Goal: Browse casually

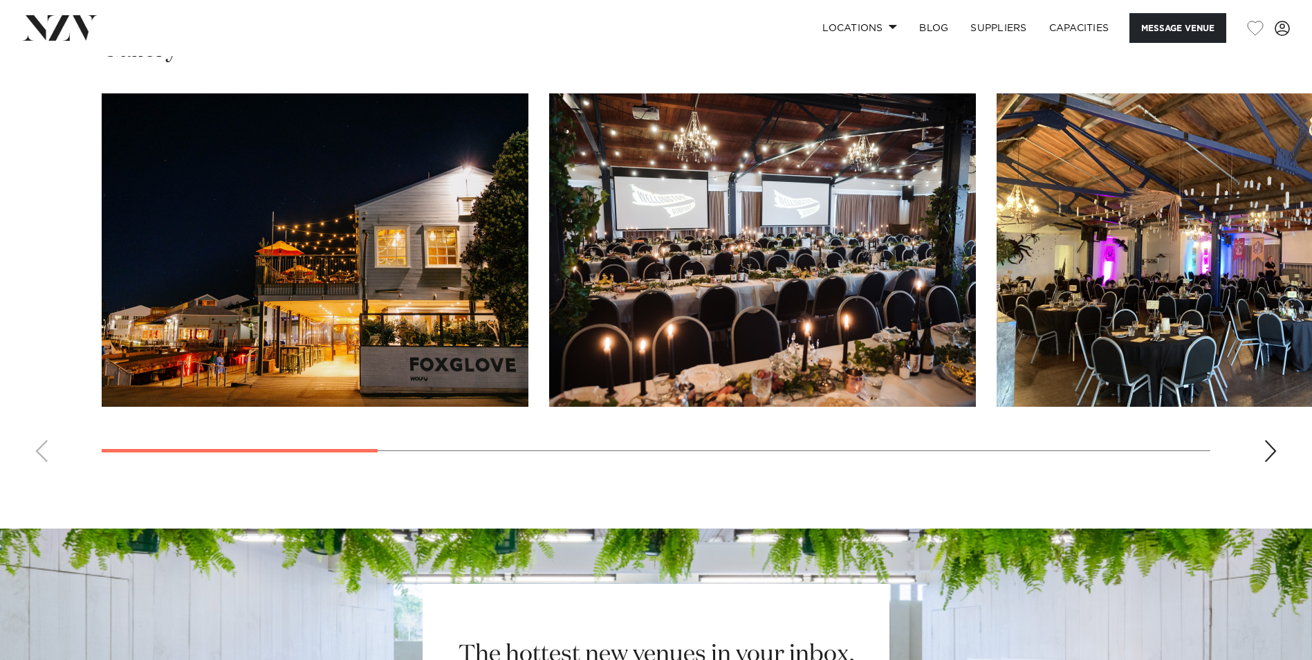
scroll to position [1393, 0]
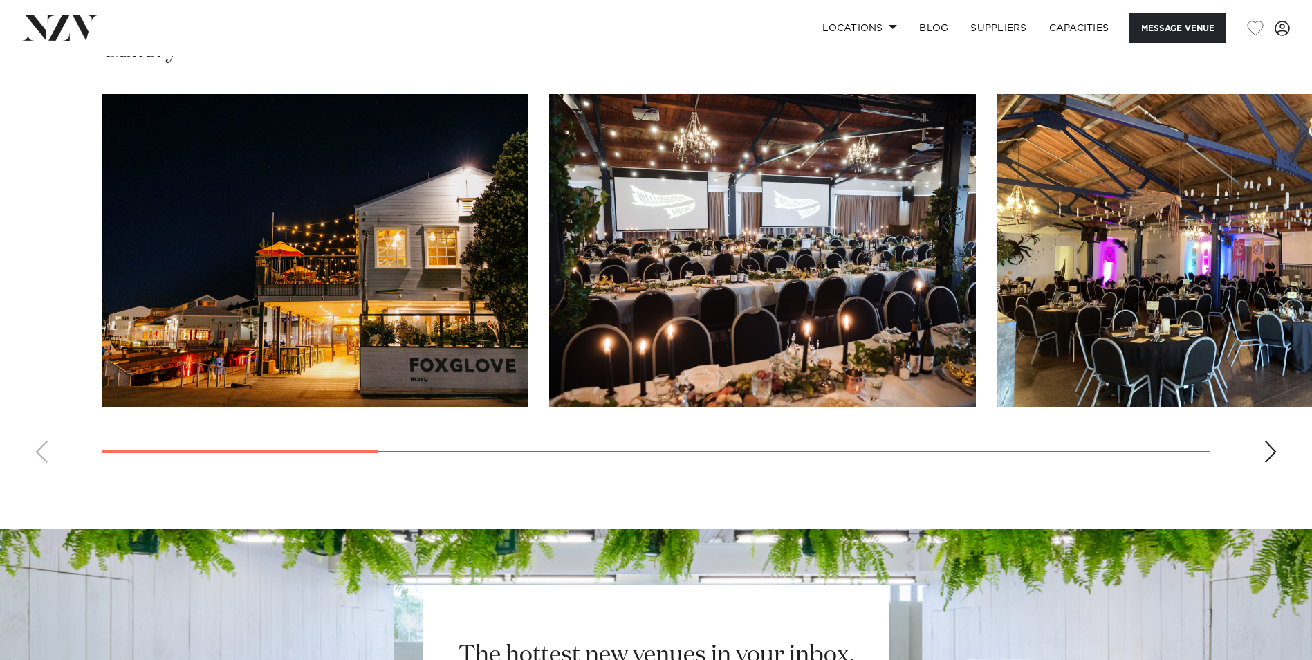
click at [1269, 455] on div "Next slide" at bounding box center [1270, 451] width 14 height 22
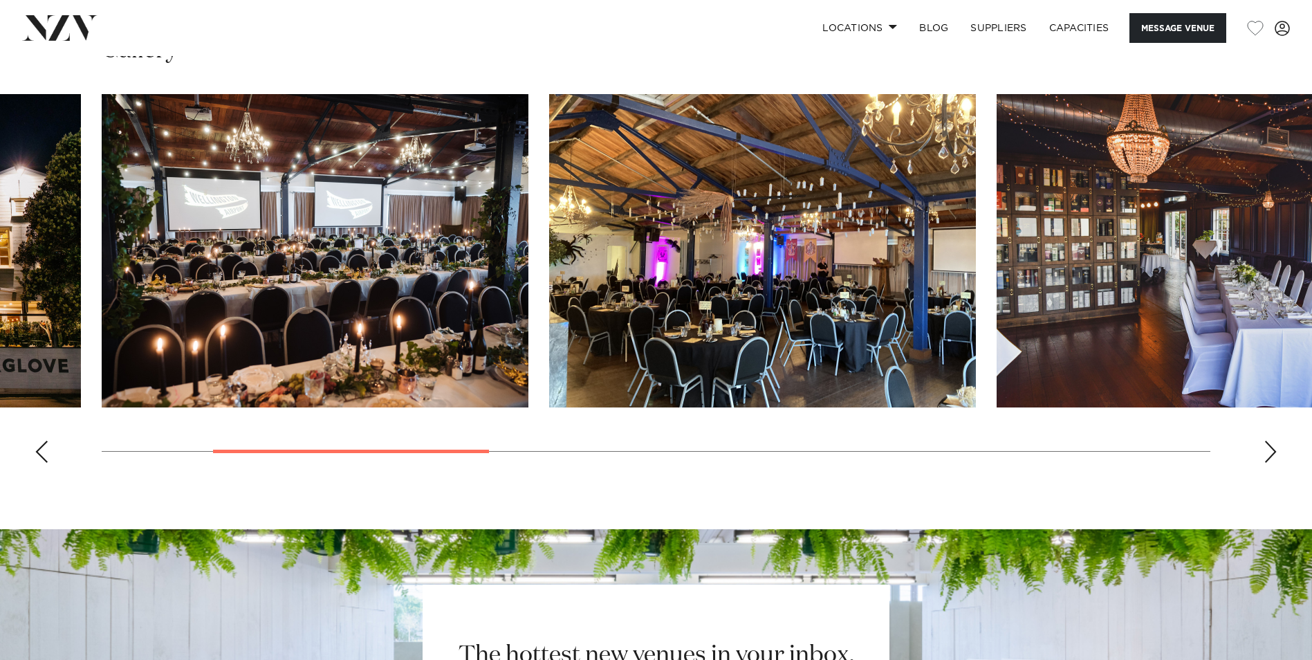
click at [1269, 455] on div "Next slide" at bounding box center [1270, 451] width 14 height 22
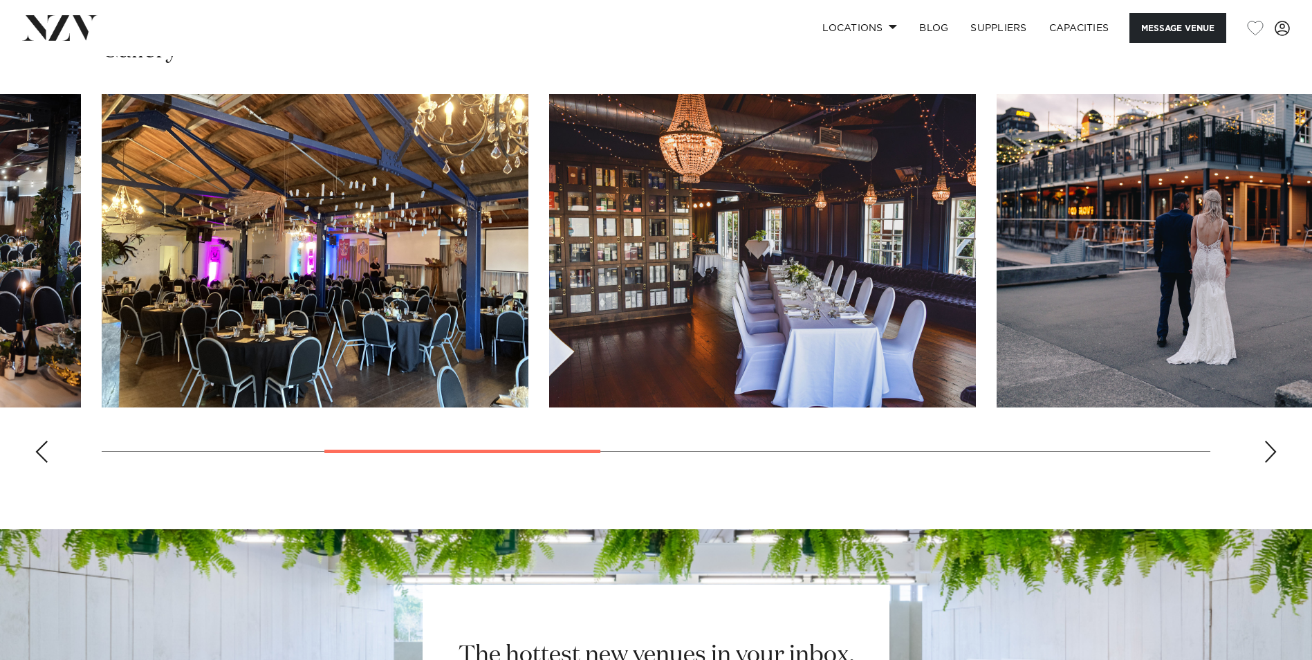
click at [1269, 455] on div "Next slide" at bounding box center [1270, 451] width 14 height 22
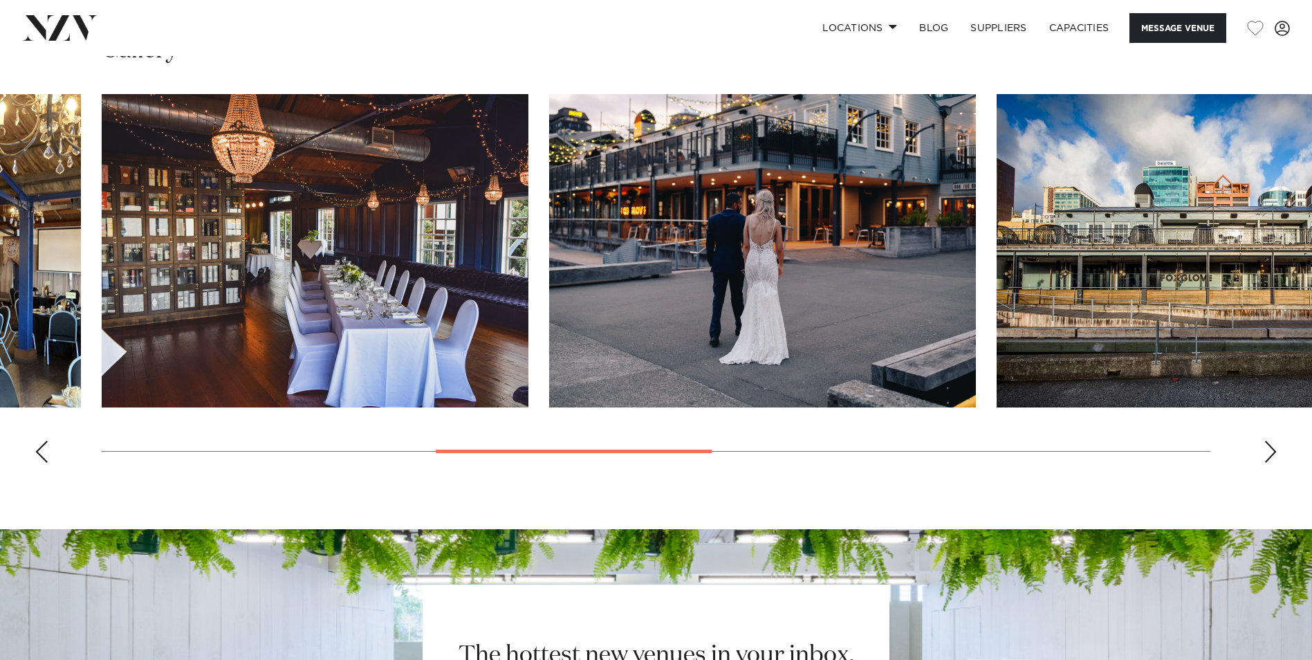
click at [1269, 455] on div "Next slide" at bounding box center [1270, 451] width 14 height 22
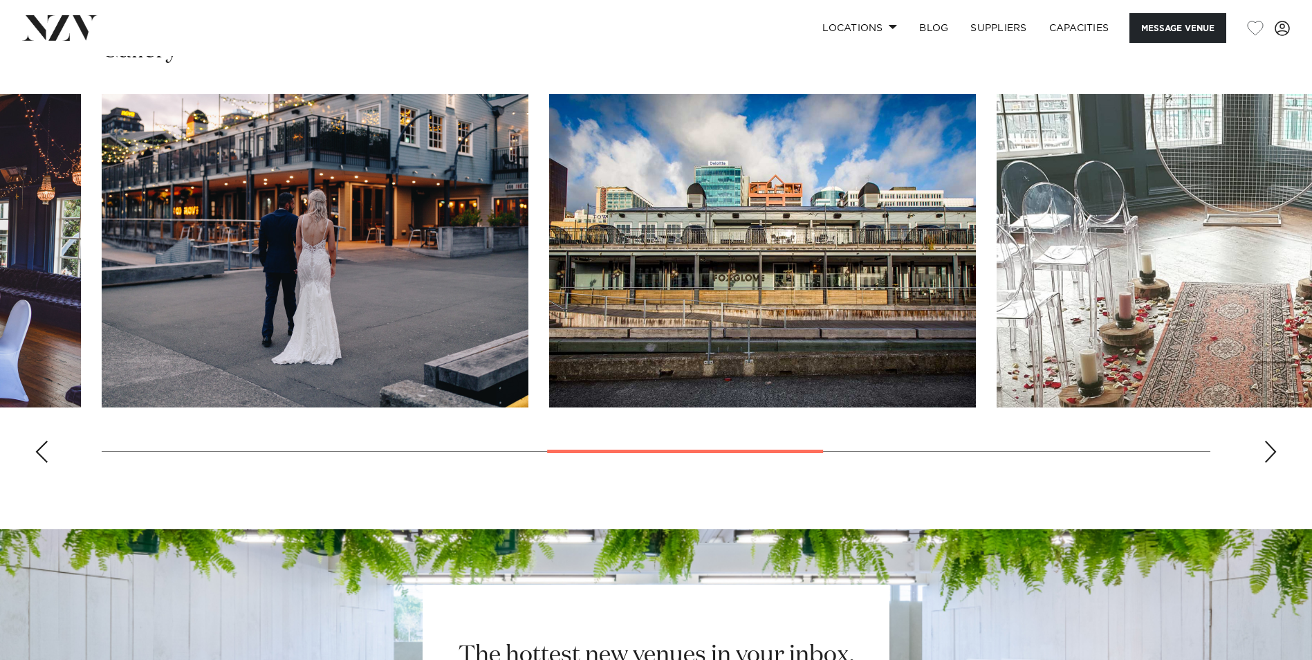
click at [1269, 455] on div "Next slide" at bounding box center [1270, 451] width 14 height 22
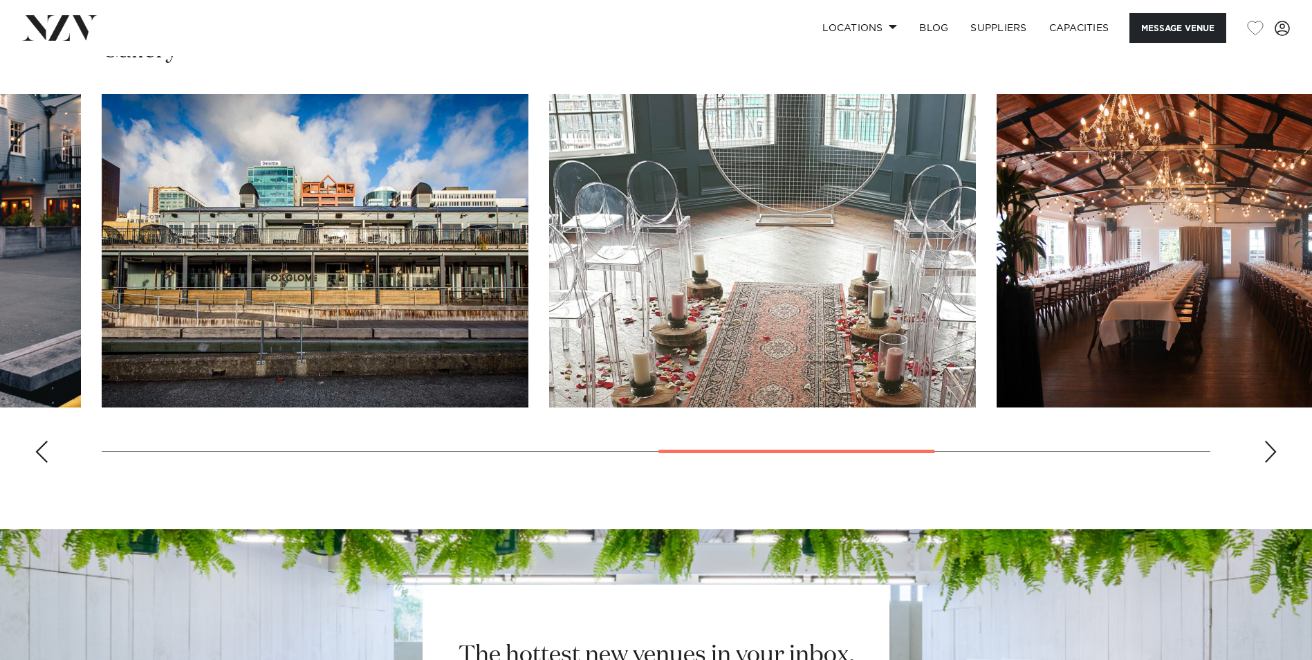
click at [1269, 455] on div "Next slide" at bounding box center [1270, 451] width 14 height 22
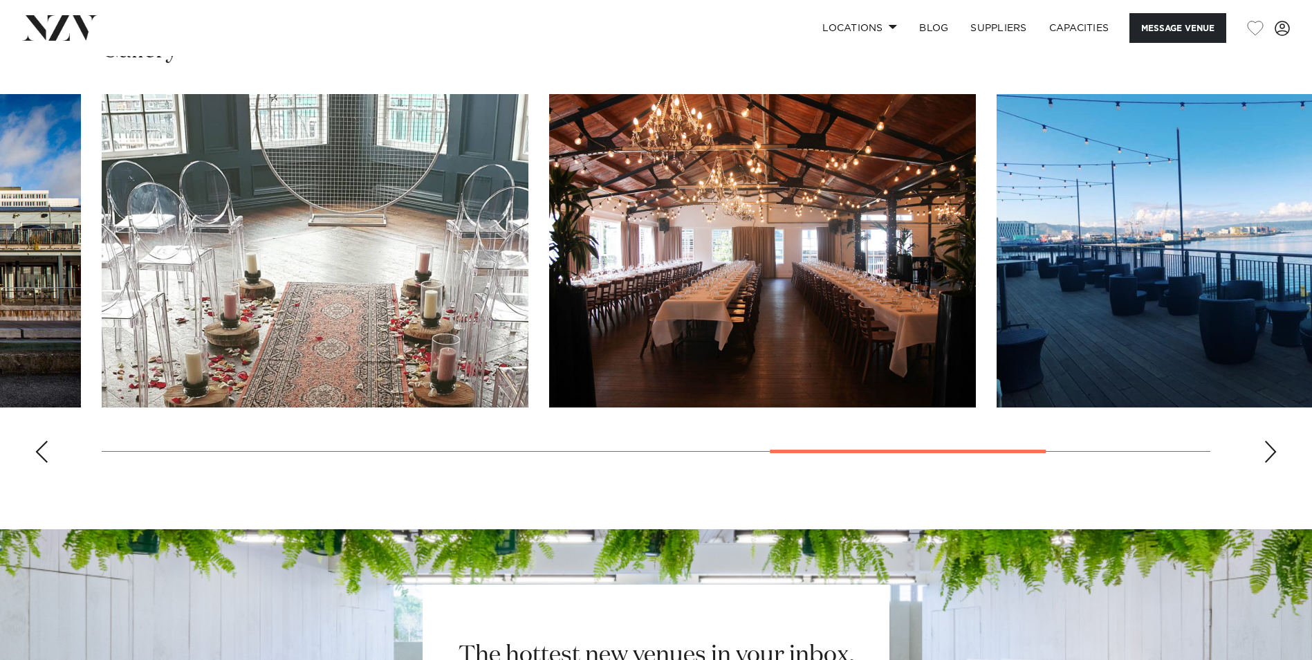
click at [1269, 455] on div "Next slide" at bounding box center [1270, 451] width 14 height 22
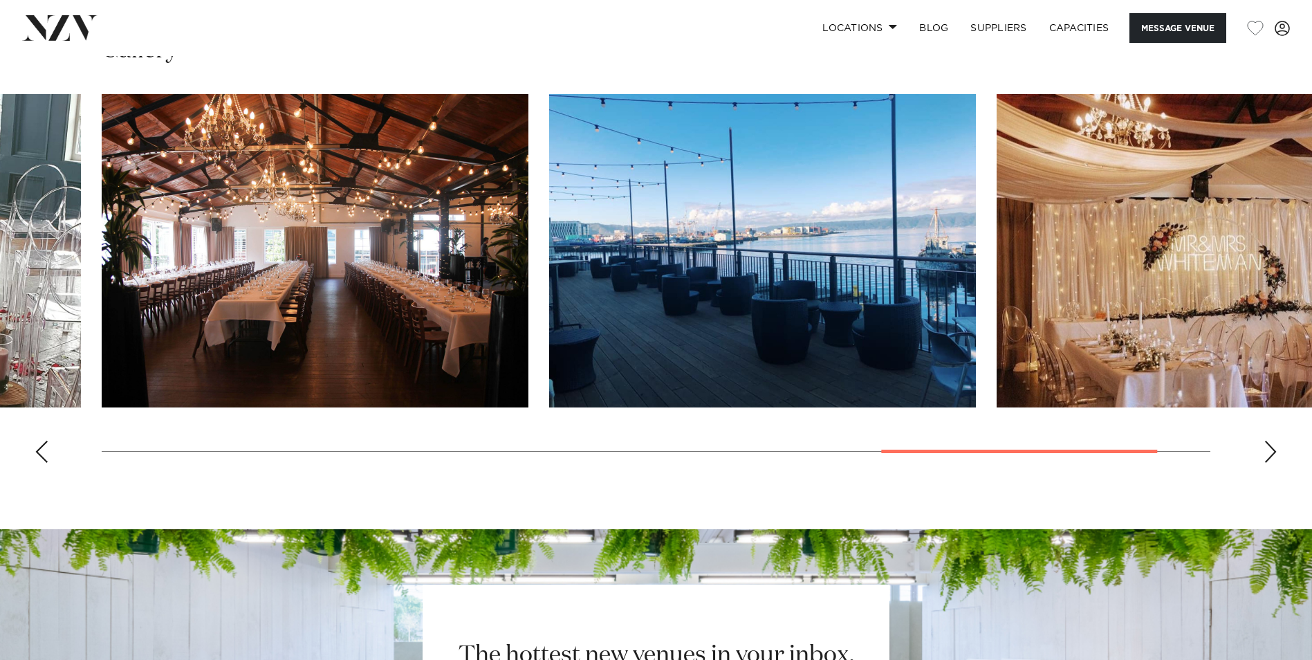
click at [1269, 455] on div "Next slide" at bounding box center [1270, 451] width 14 height 22
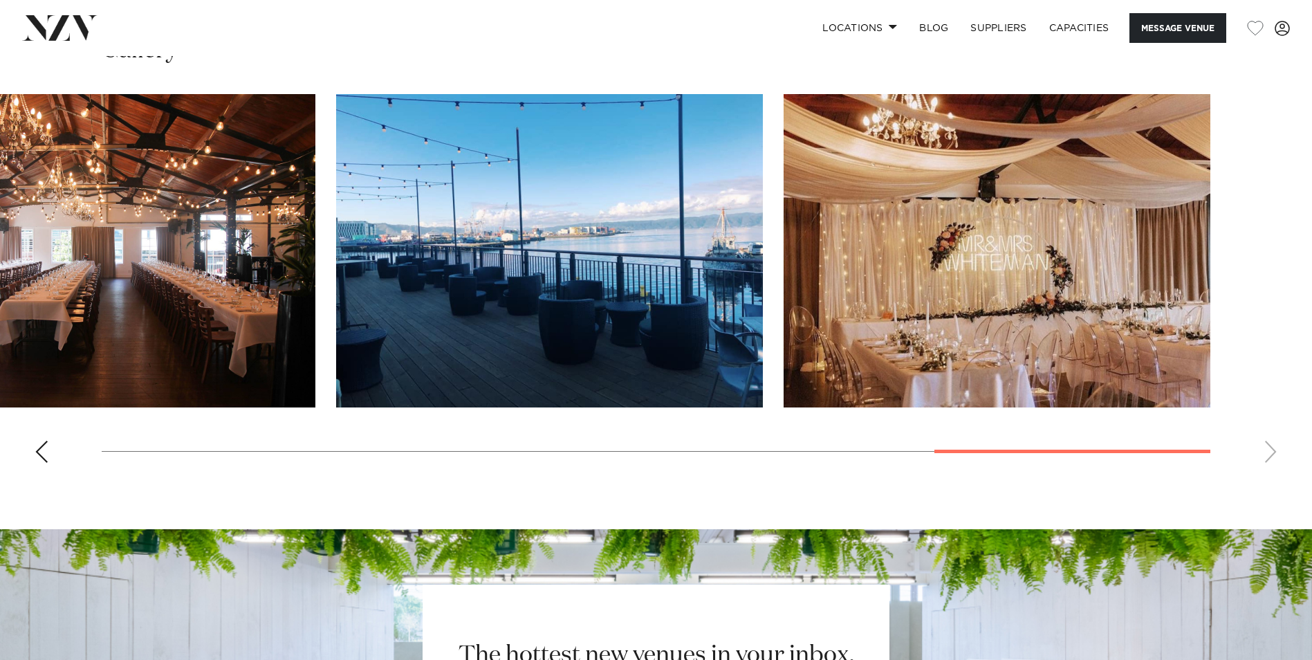
click at [43, 449] on div "Previous slide" at bounding box center [42, 451] width 14 height 22
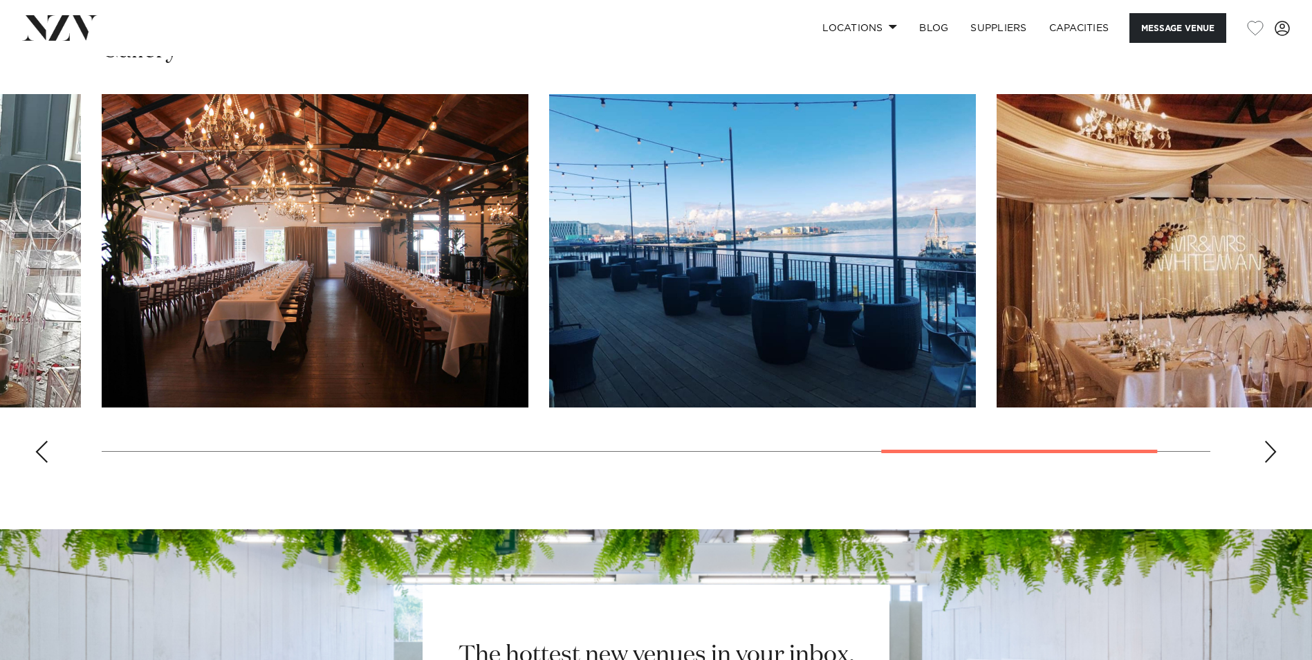
click at [43, 449] on div "Previous slide" at bounding box center [42, 451] width 14 height 22
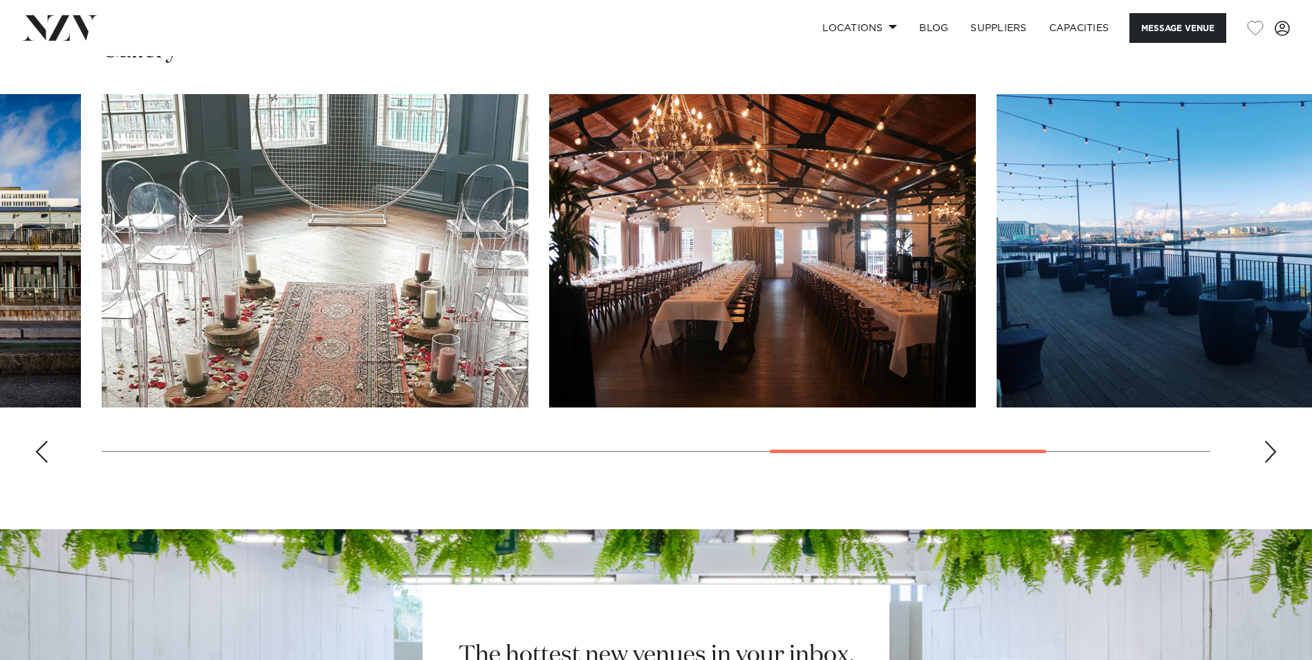
click at [43, 449] on div "Previous slide" at bounding box center [42, 451] width 14 height 22
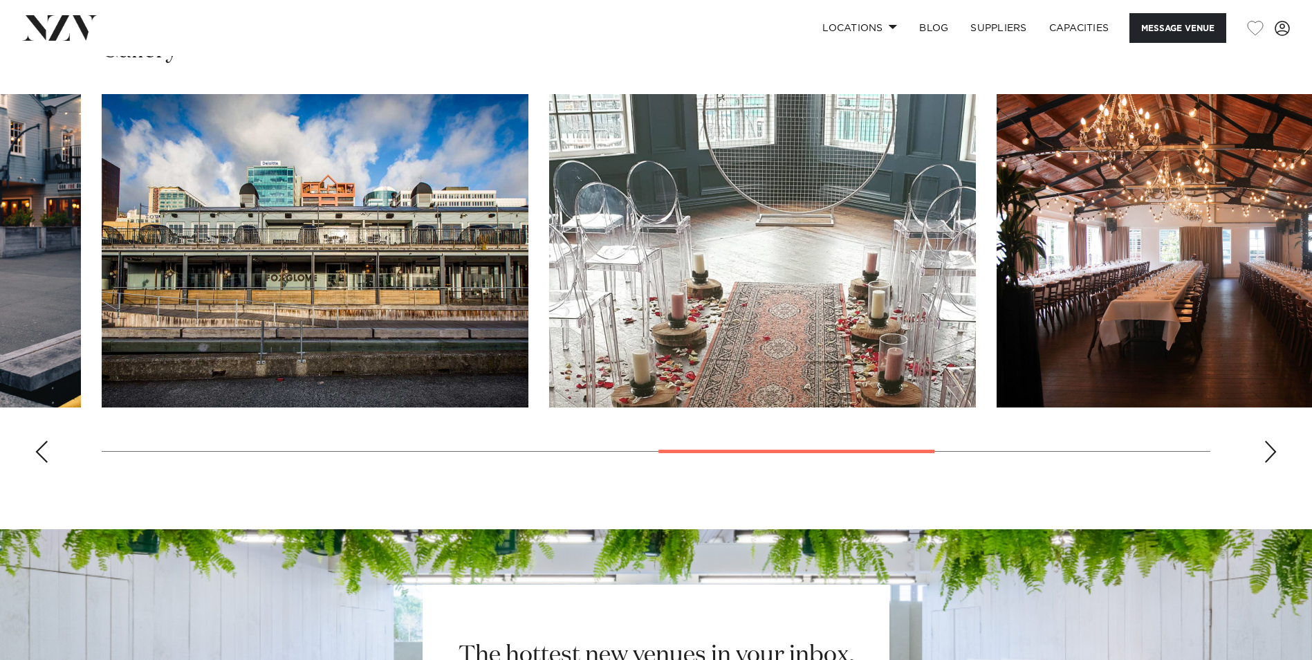
click at [43, 449] on div "Previous slide" at bounding box center [42, 451] width 14 height 22
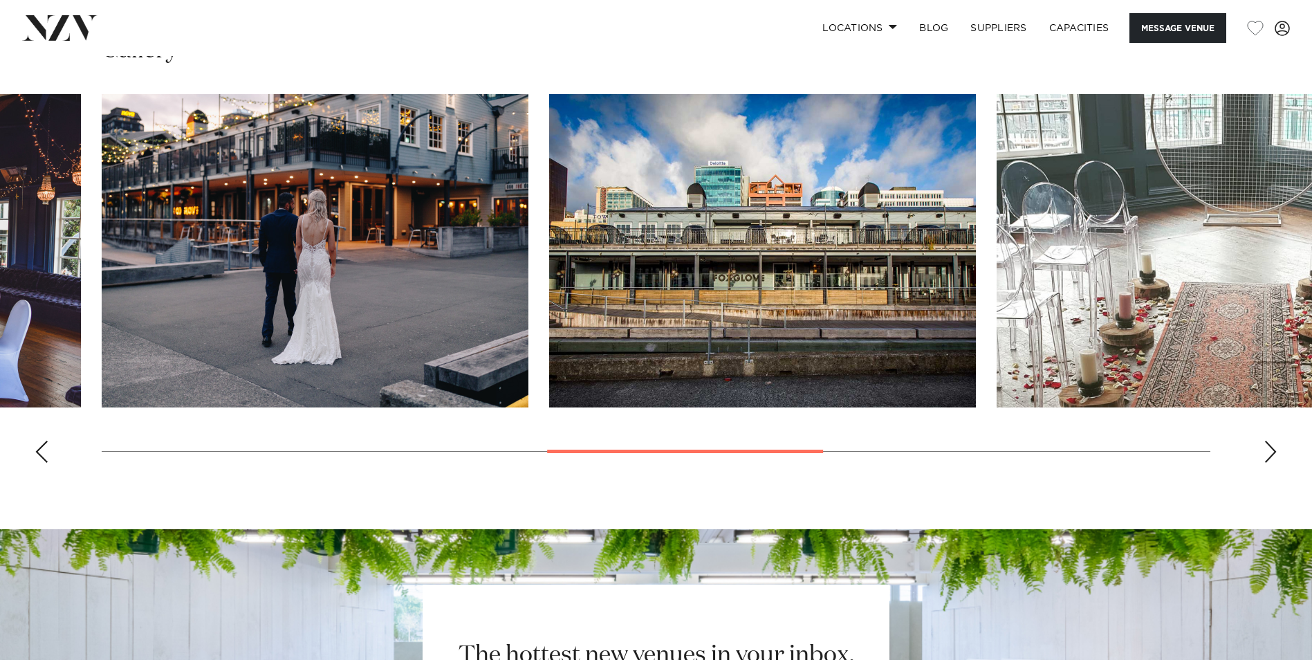
click at [43, 449] on div "Previous slide" at bounding box center [42, 451] width 14 height 22
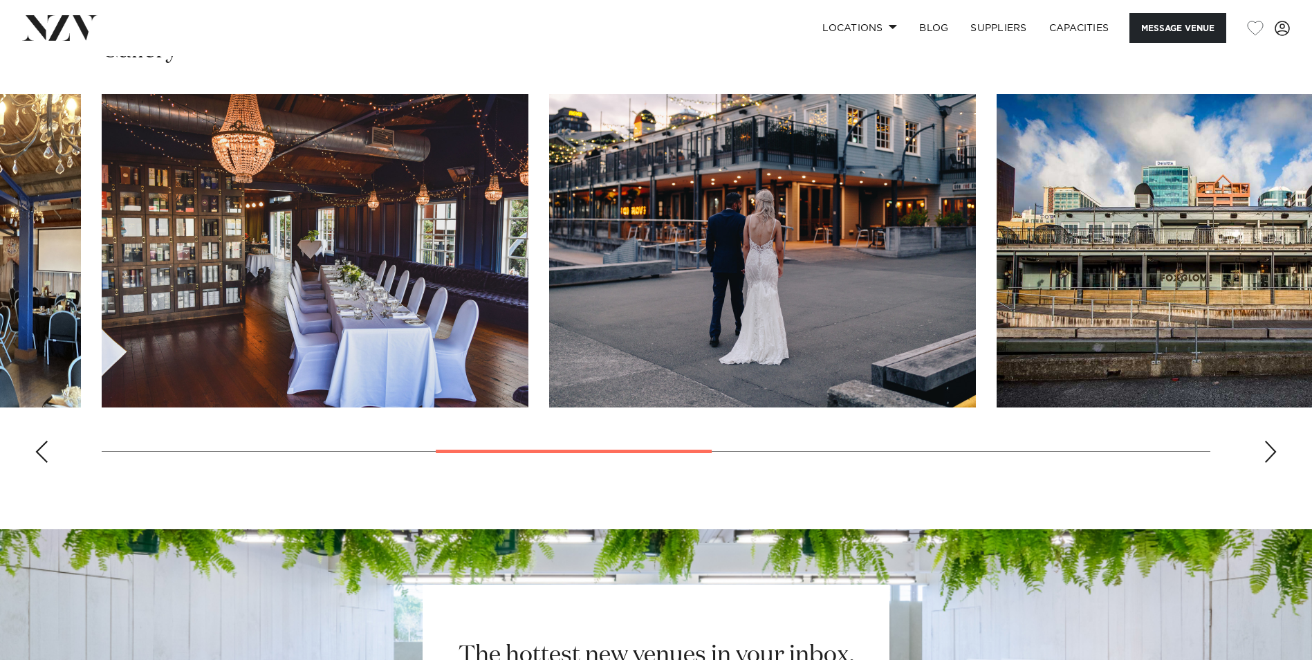
click at [43, 449] on div "Previous slide" at bounding box center [42, 451] width 14 height 22
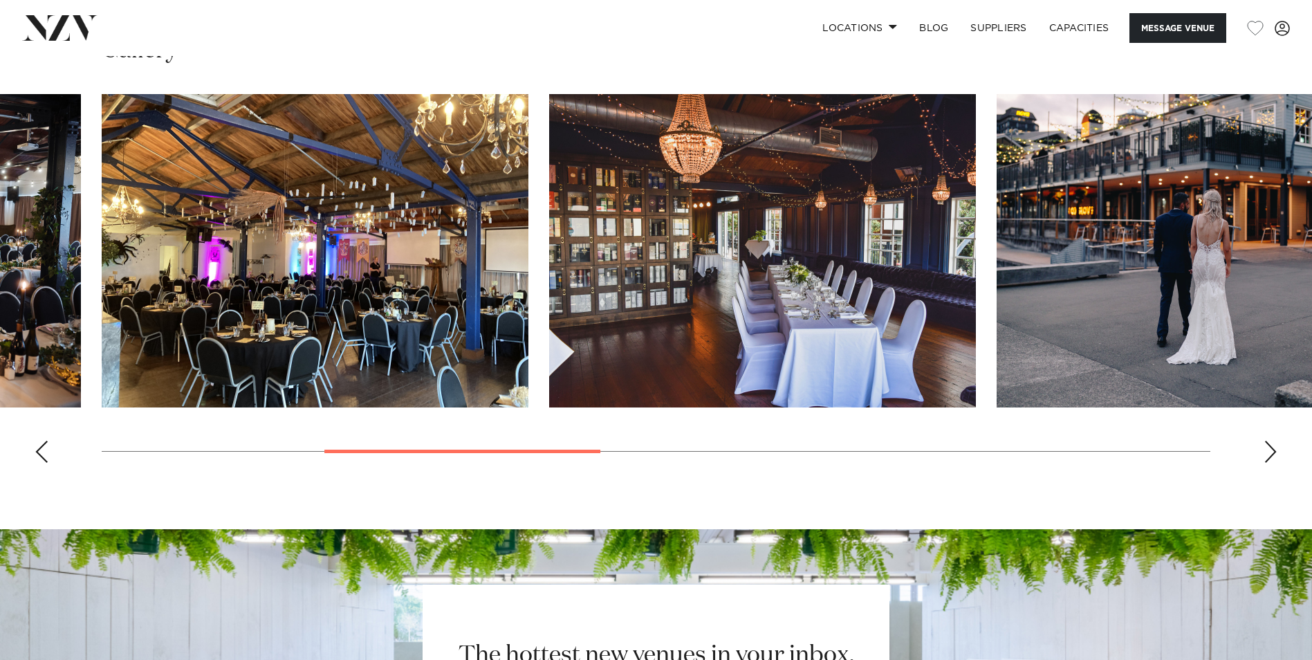
click at [43, 449] on div "Previous slide" at bounding box center [42, 451] width 14 height 22
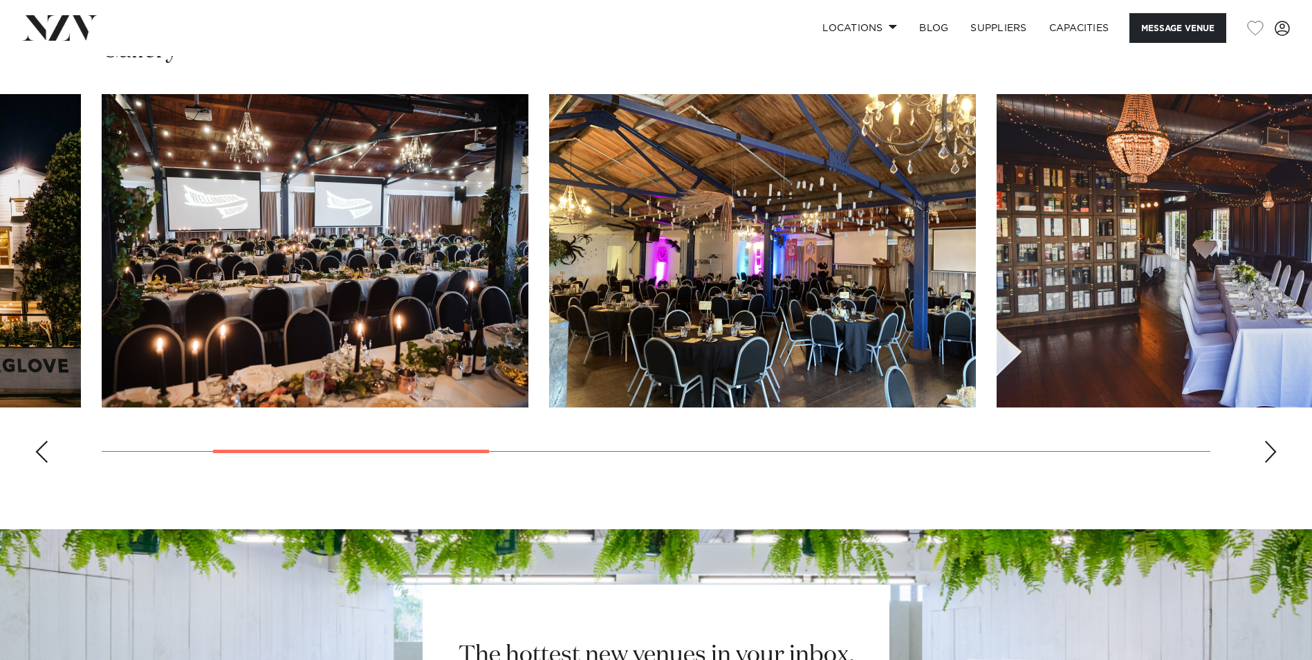
click at [43, 449] on div "Previous slide" at bounding box center [42, 451] width 14 height 22
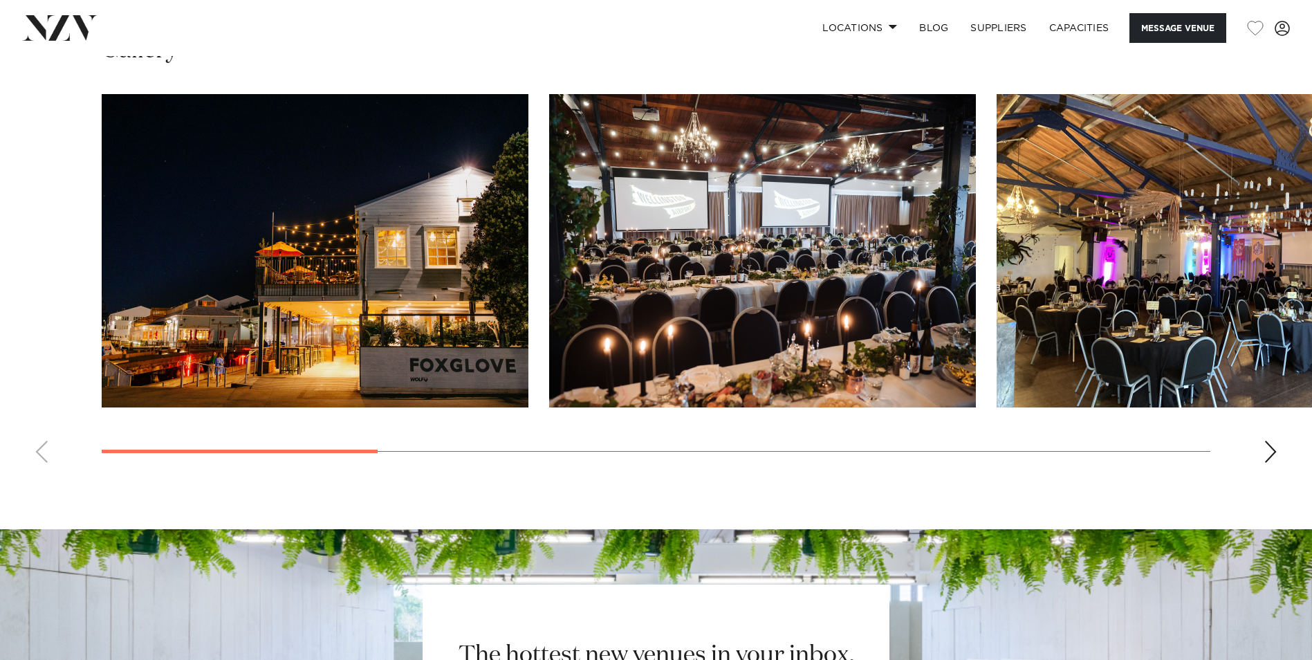
click at [43, 449] on swiper-container at bounding box center [656, 284] width 1312 height 380
